Goal: Task Accomplishment & Management: Manage account settings

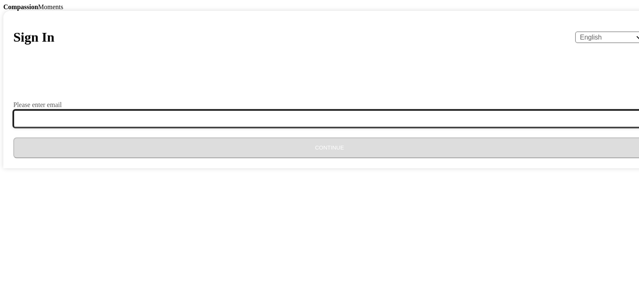
click at [250, 127] on input "Please enter email" at bounding box center [334, 118] width 642 height 17
type input "[EMAIL_ADDRESS][DOMAIN_NAME]"
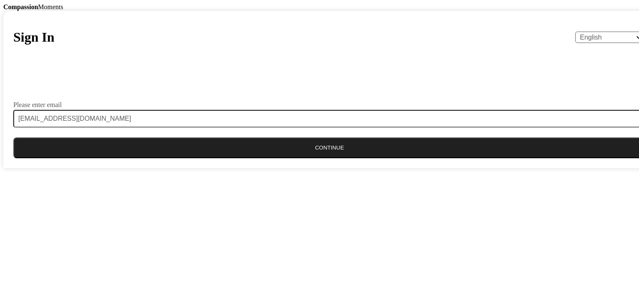
click at [308, 158] on button "Continue" at bounding box center [329, 147] width 632 height 21
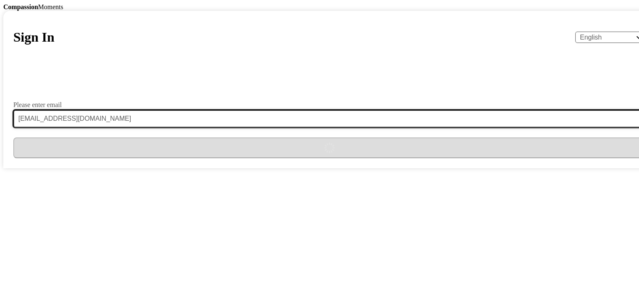
click at [359, 127] on input "[EMAIL_ADDRESS][DOMAIN_NAME]" at bounding box center [334, 118] width 642 height 17
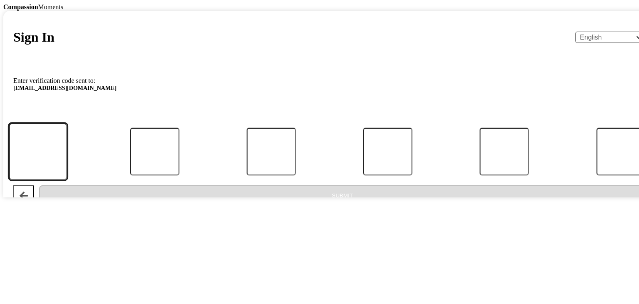
click at [67, 180] on input "Code" at bounding box center [38, 151] width 59 height 57
type input "1"
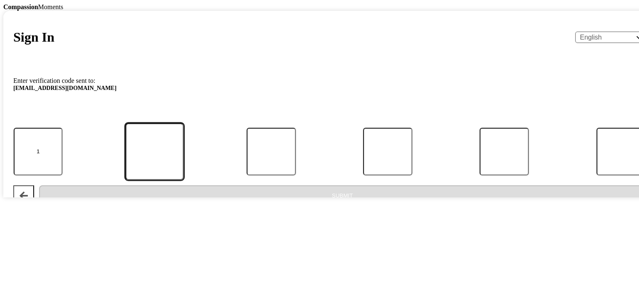
type input "6"
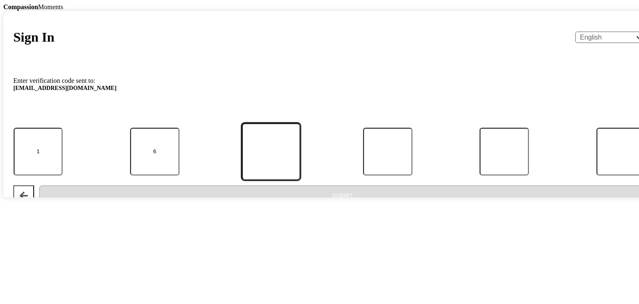
type input "5"
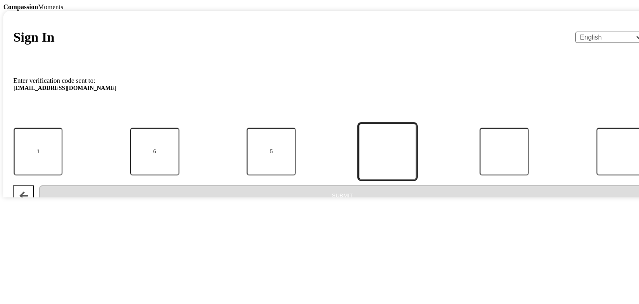
type input "4"
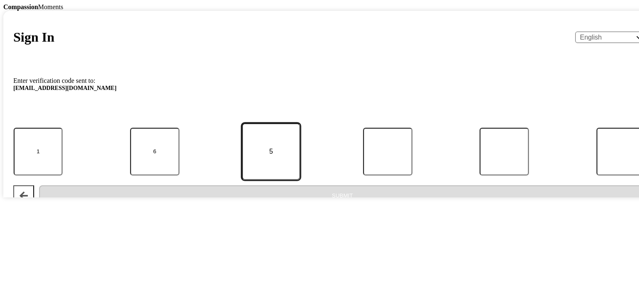
type input "6"
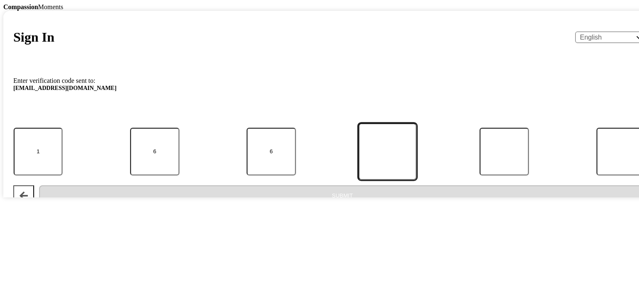
type input "0"
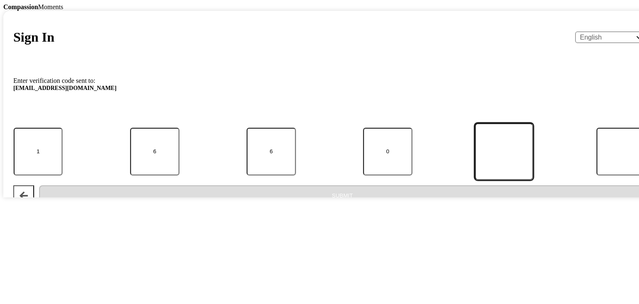
type input "4"
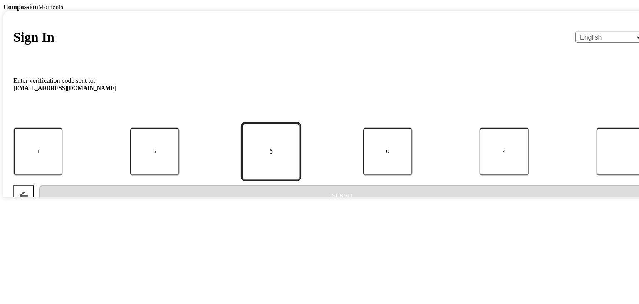
click at [301, 180] on input "6" at bounding box center [271, 151] width 59 height 57
type input "5"
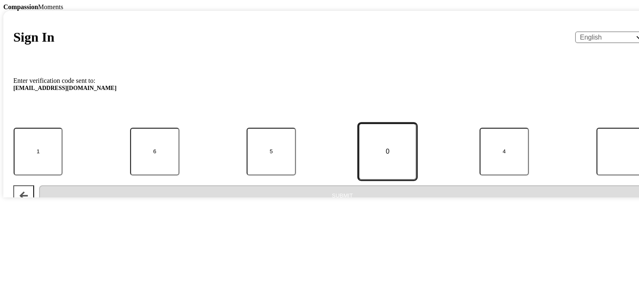
type input "6"
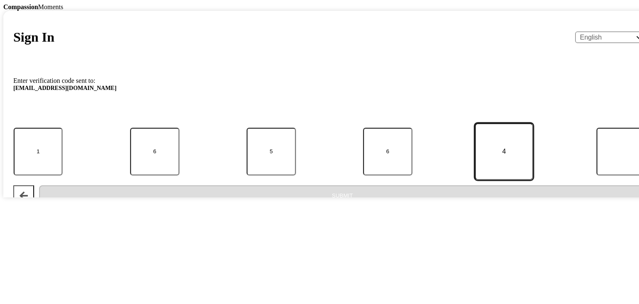
type input "0"
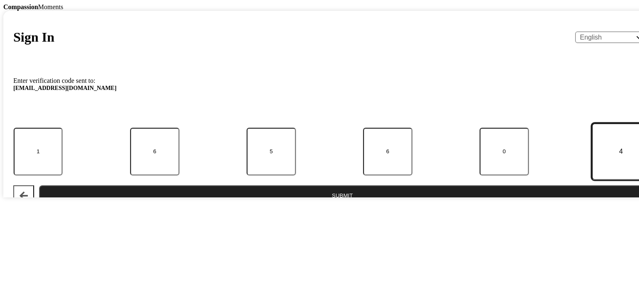
type input "4"
click at [339, 206] on button "Submit" at bounding box center [342, 195] width 606 height 21
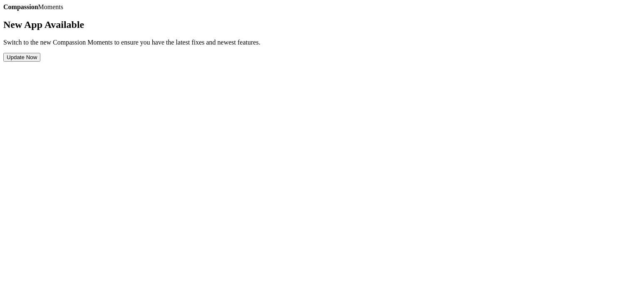
click at [40, 62] on button "Update Now" at bounding box center [21, 57] width 37 height 9
